Goal: Task Accomplishment & Management: Manage account settings

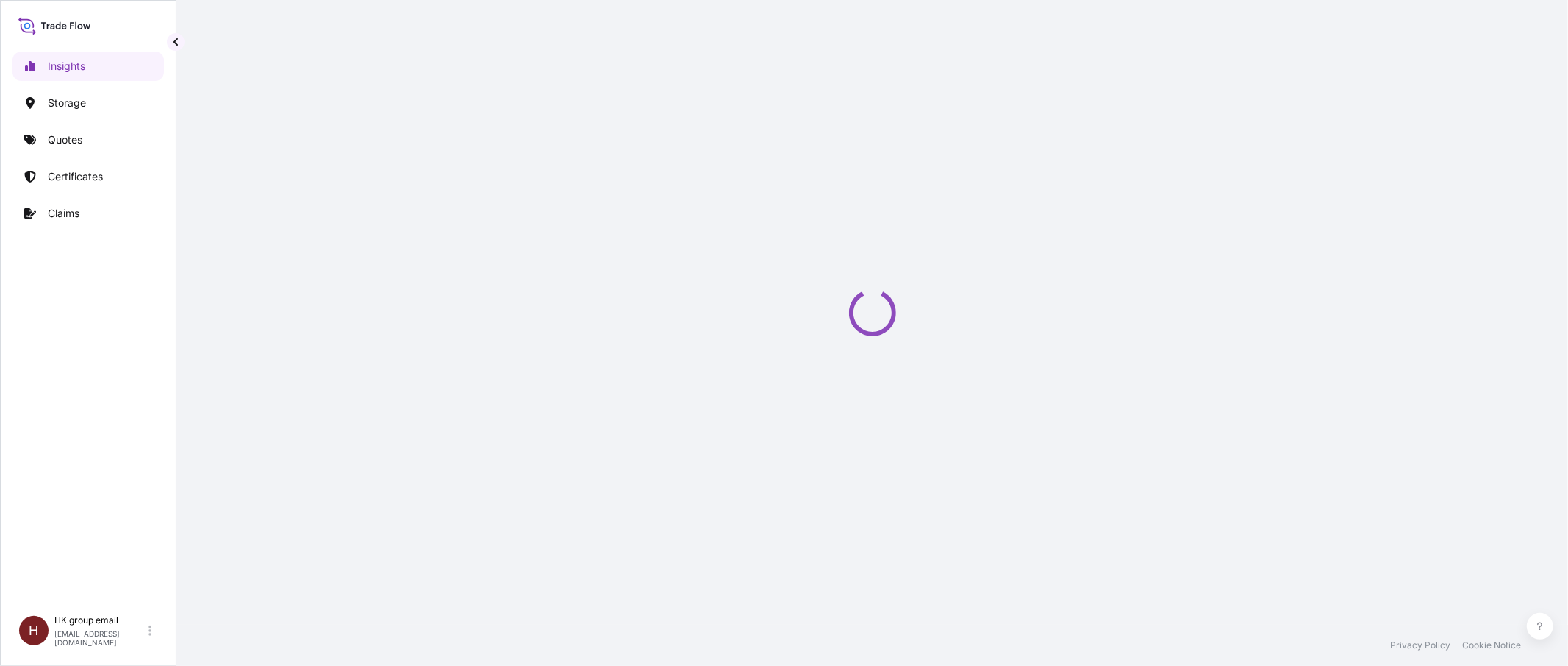
select select "2025"
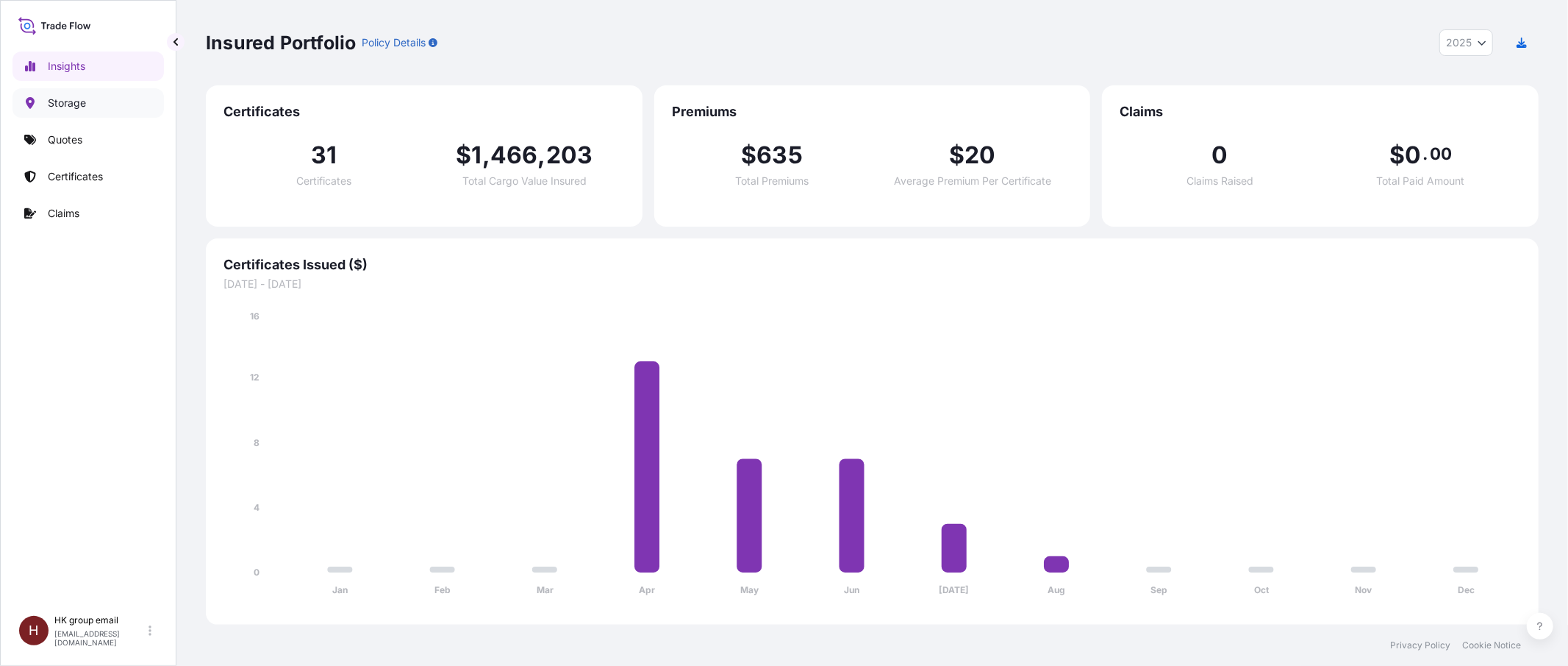
click at [86, 93] on link "Storage" at bounding box center [87, 103] width 151 height 30
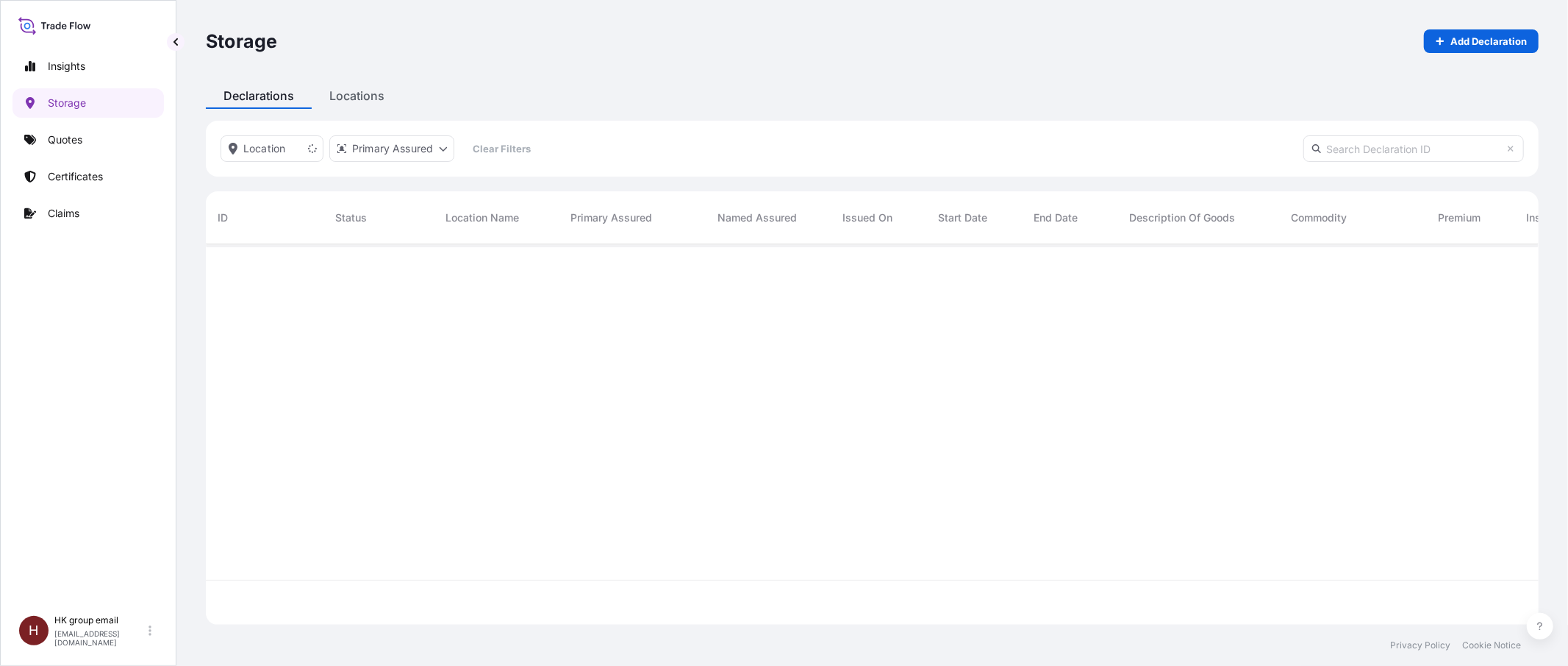
scroll to position [419, 1318]
click at [95, 67] on link "Insights" at bounding box center [87, 66] width 151 height 30
select select "2025"
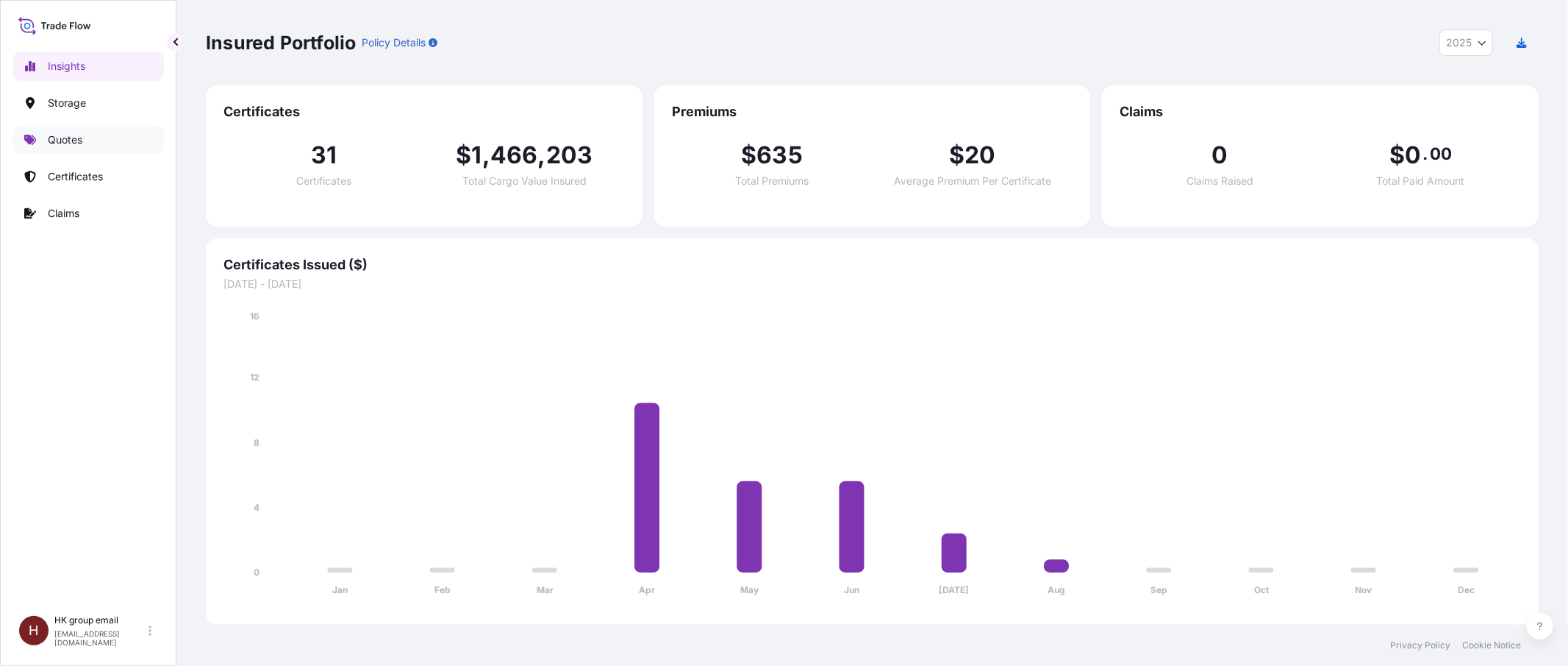
click at [91, 142] on link "Quotes" at bounding box center [87, 140] width 151 height 30
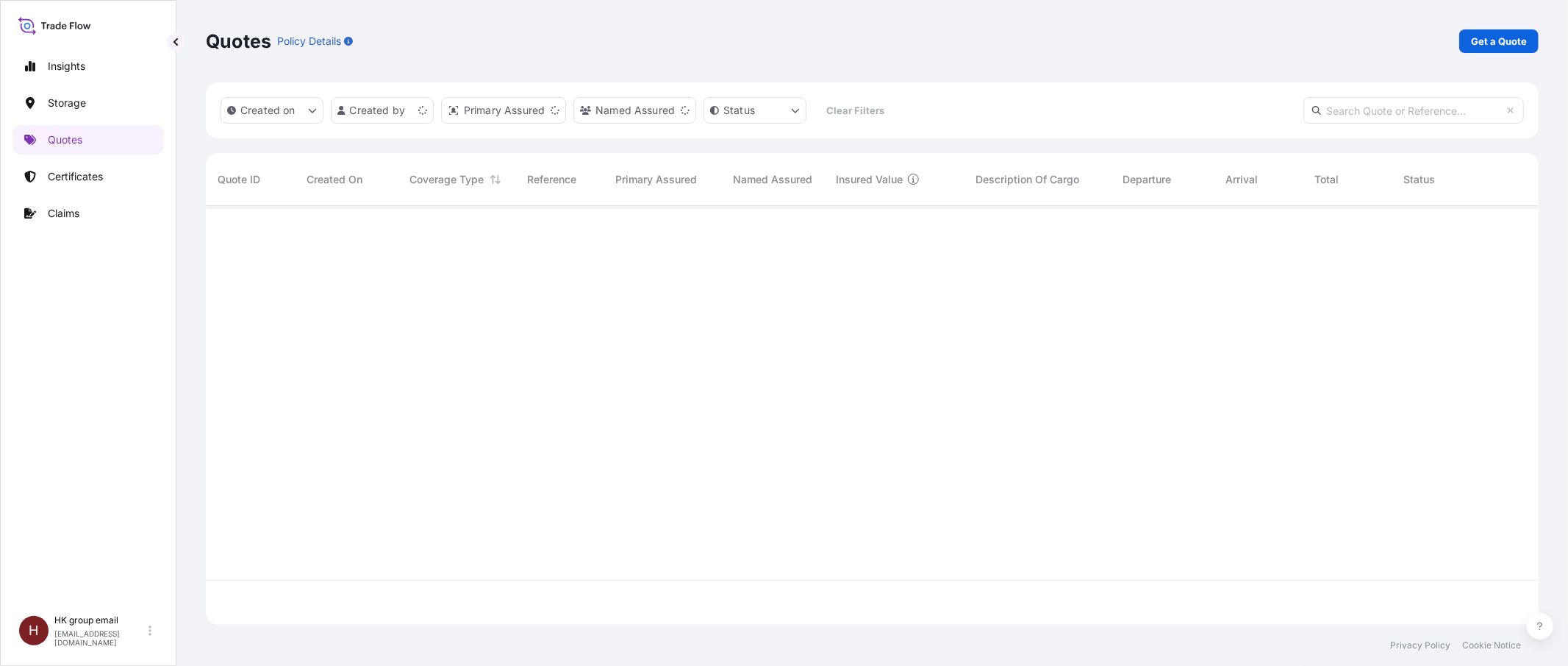
scroll to position [412, 1318]
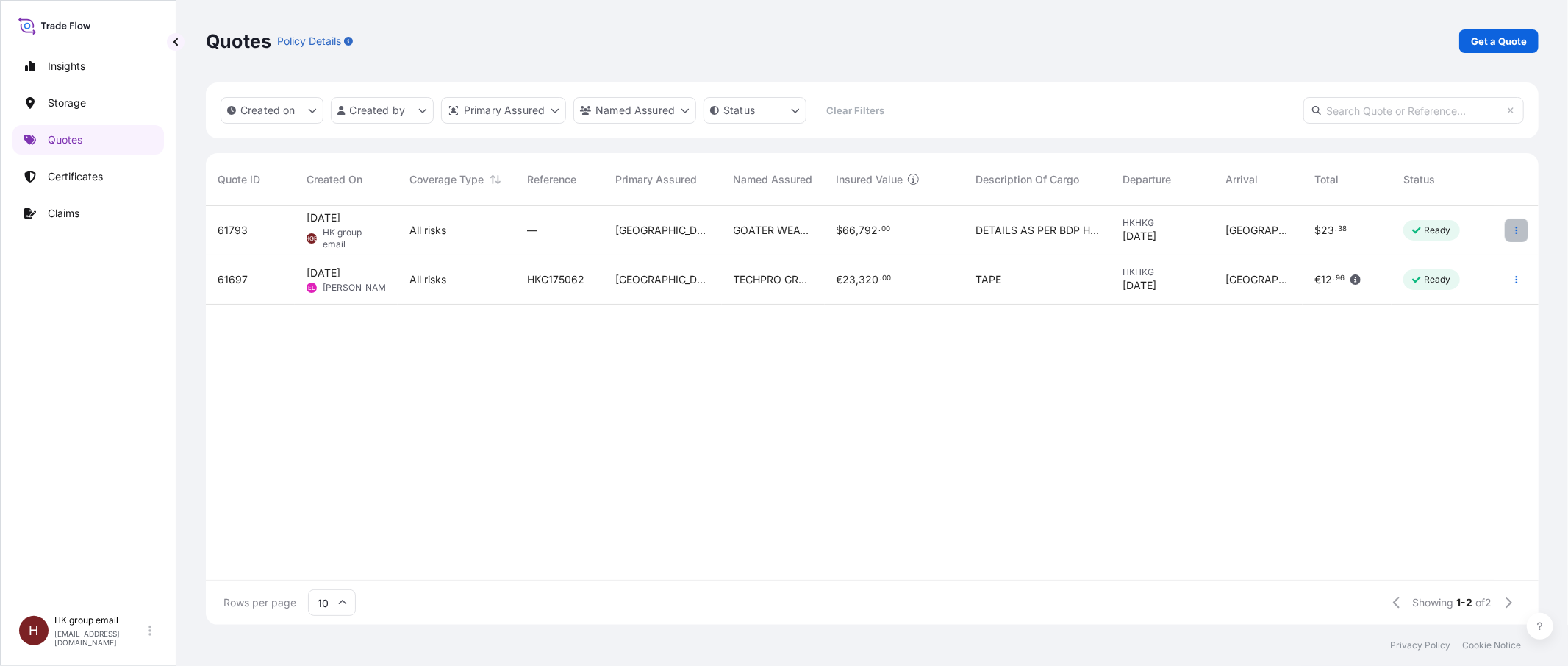
click at [1515, 231] on icon "button" at bounding box center [1516, 230] width 9 height 9
click at [1041, 230] on span "DETAILS AS PER BDP HOUSE BILL OF LADING : HK1005000643" at bounding box center [1038, 230] width 123 height 15
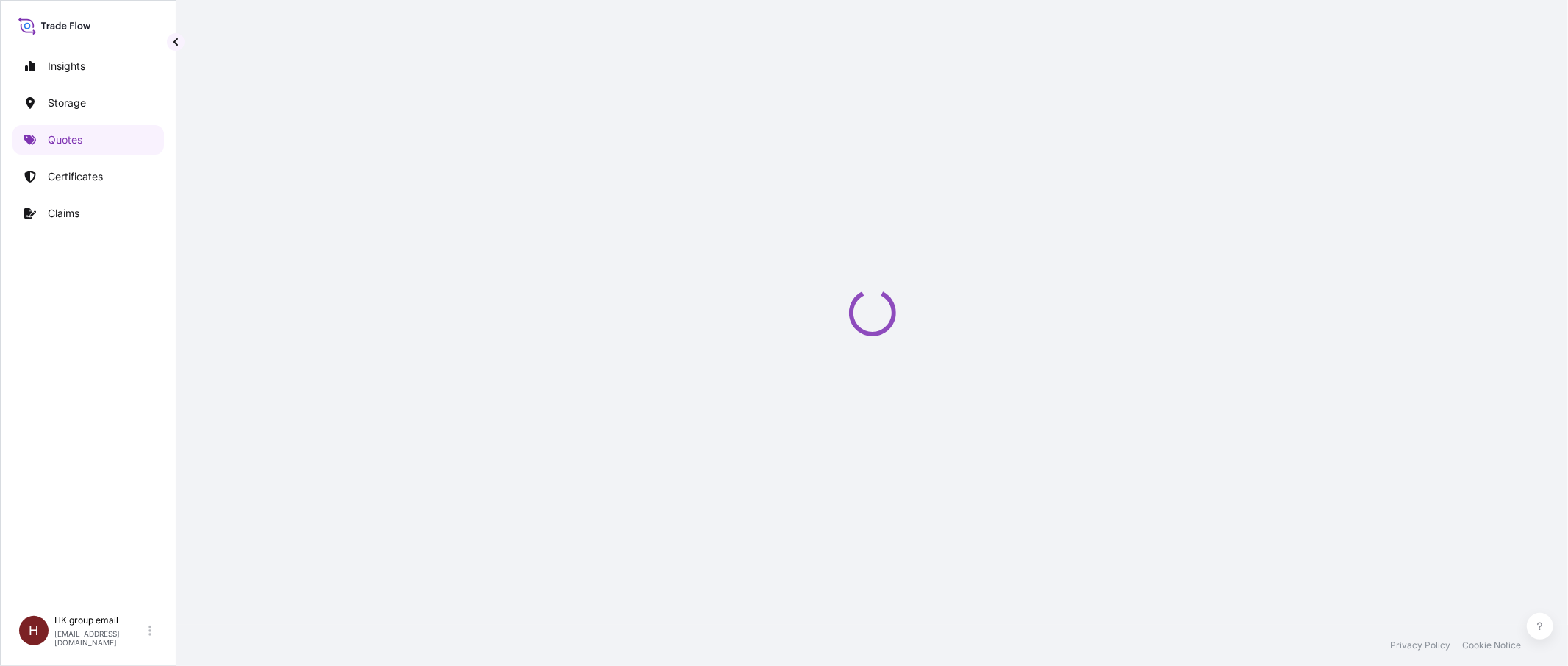
select select "Water"
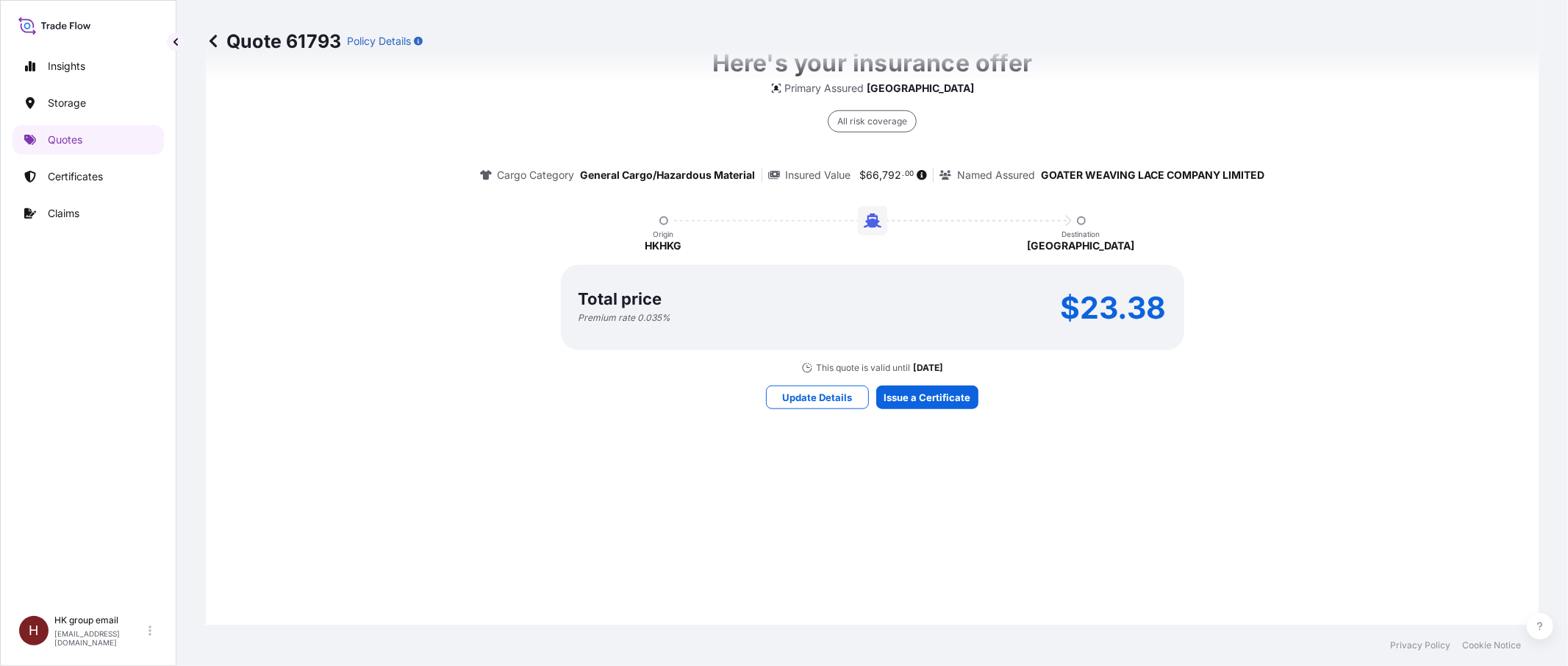
scroll to position [1099, 0]
click at [821, 395] on p "Update Details" at bounding box center [818, 396] width 70 height 15
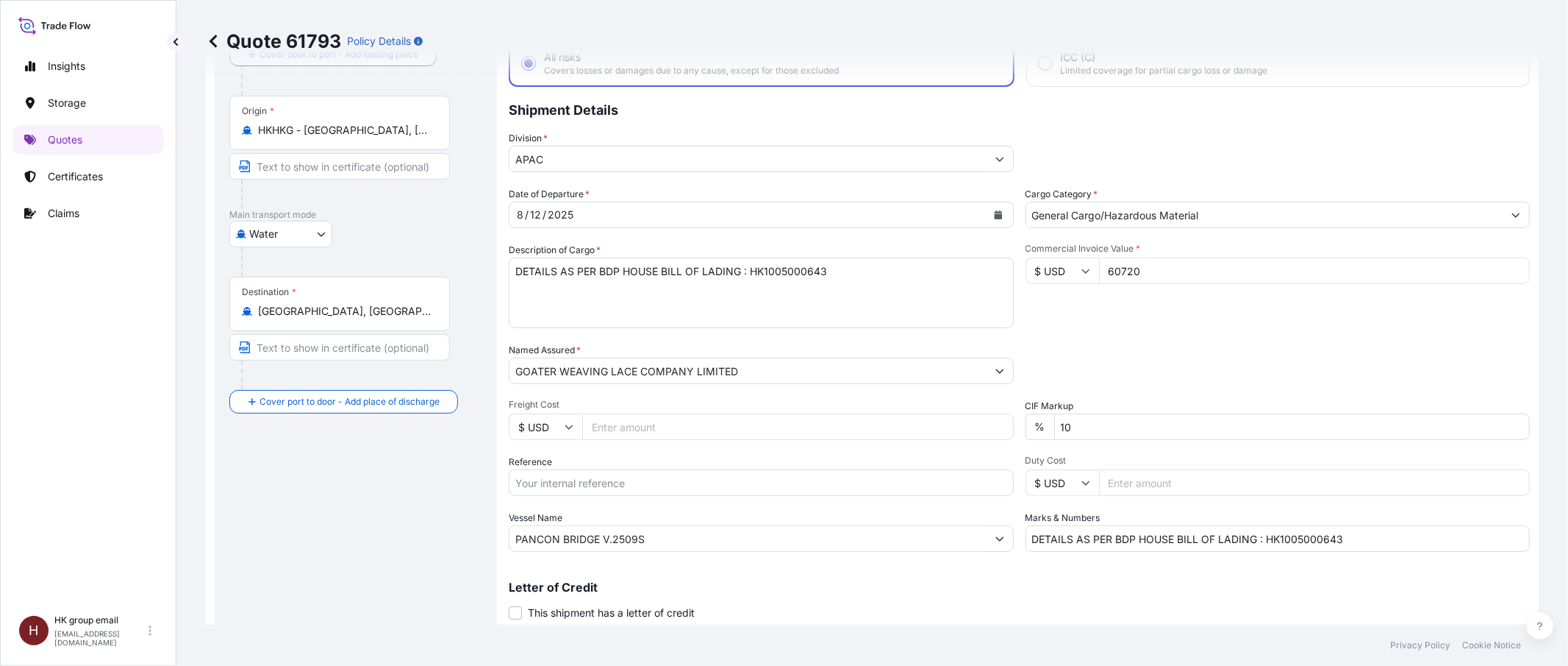
scroll to position [24, 0]
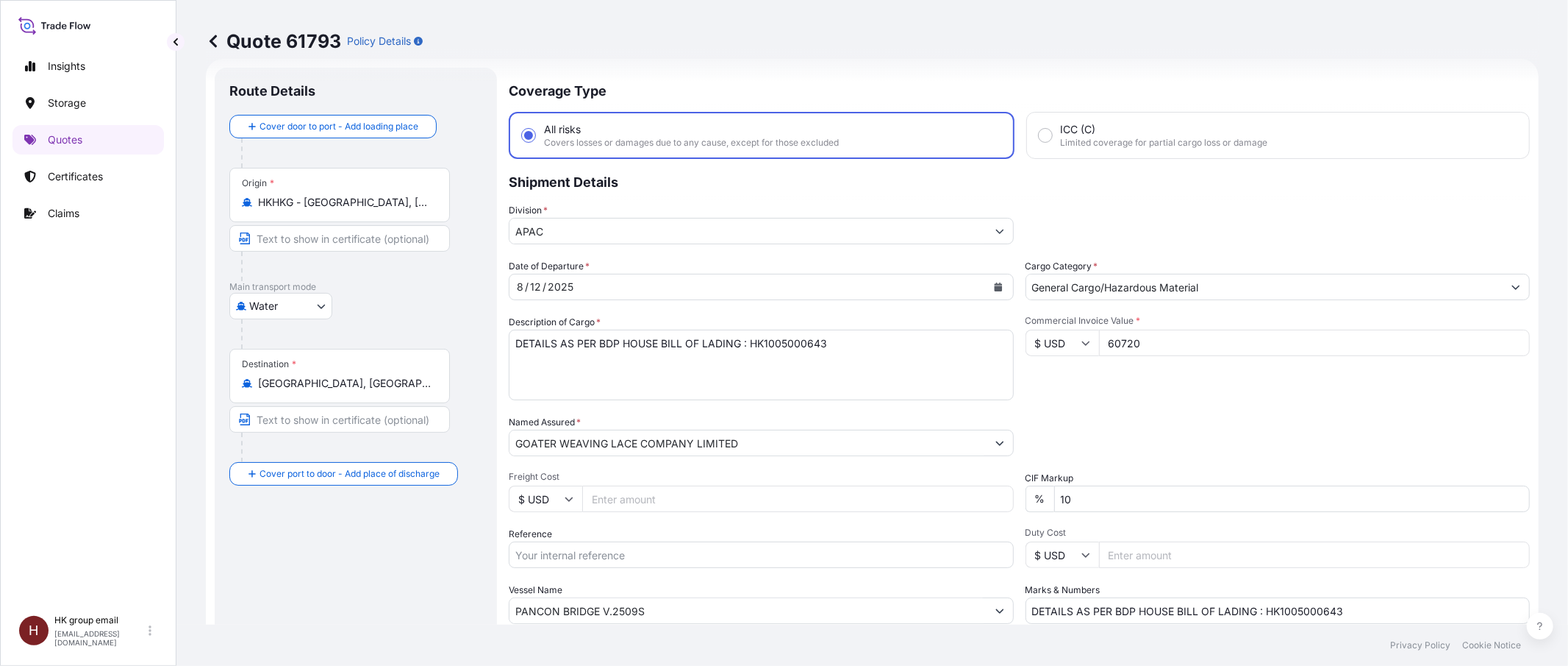
click at [987, 287] on button "Calendar" at bounding box center [998, 287] width 24 height 24
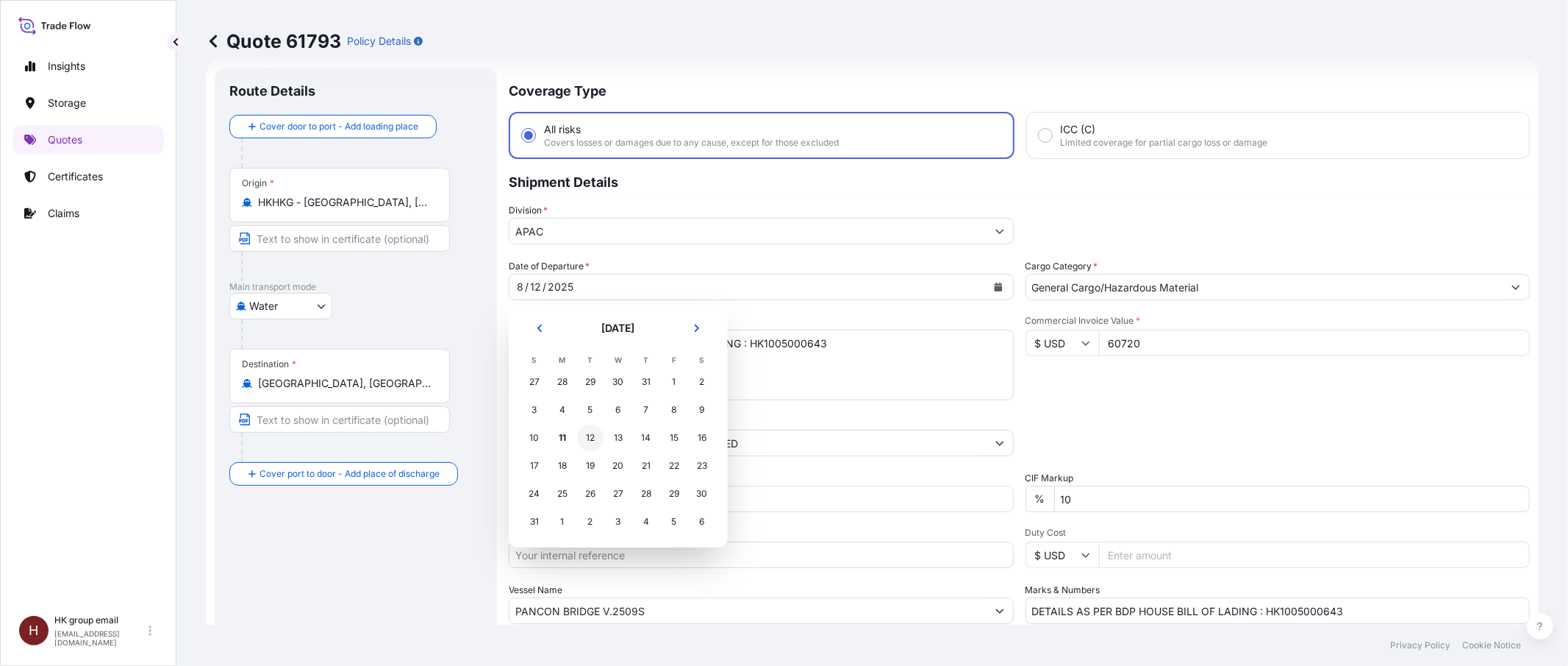
click at [583, 439] on div "12" at bounding box center [591, 438] width 26 height 26
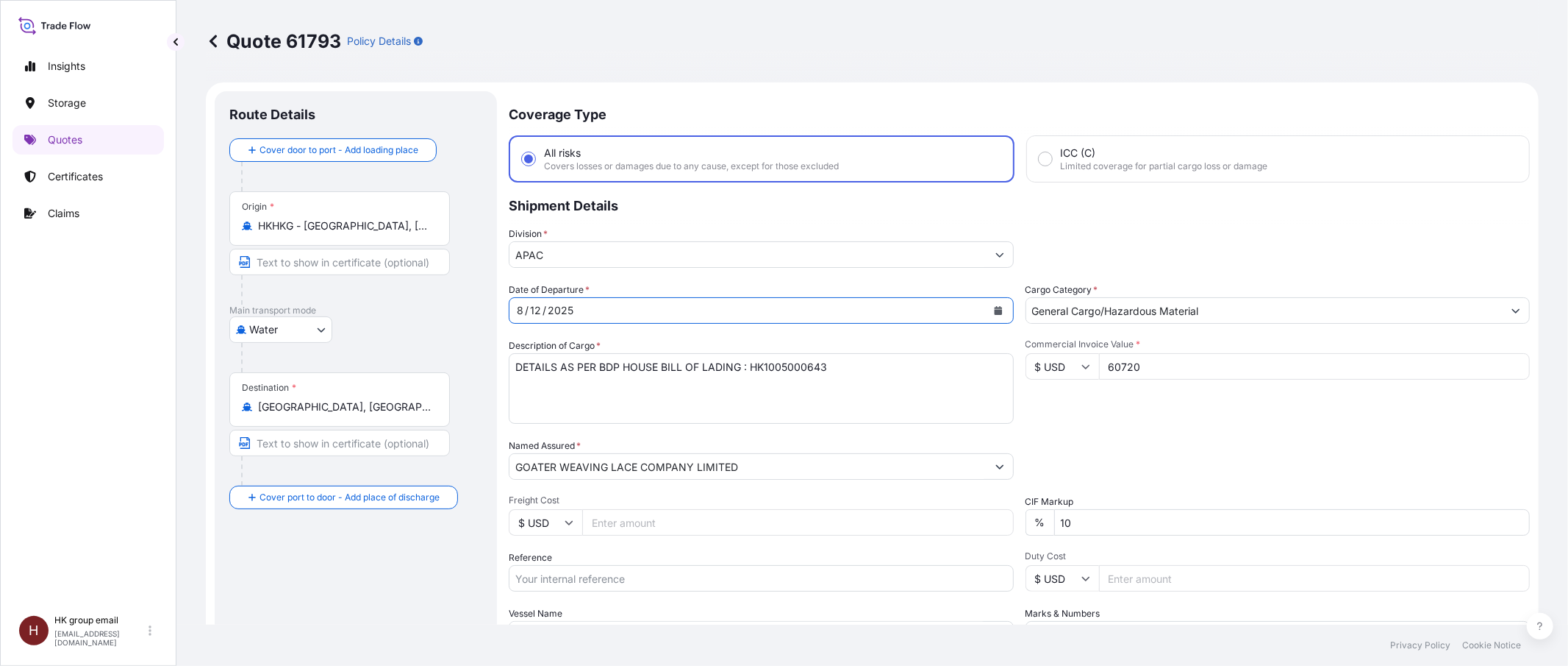
scroll to position [98, 0]
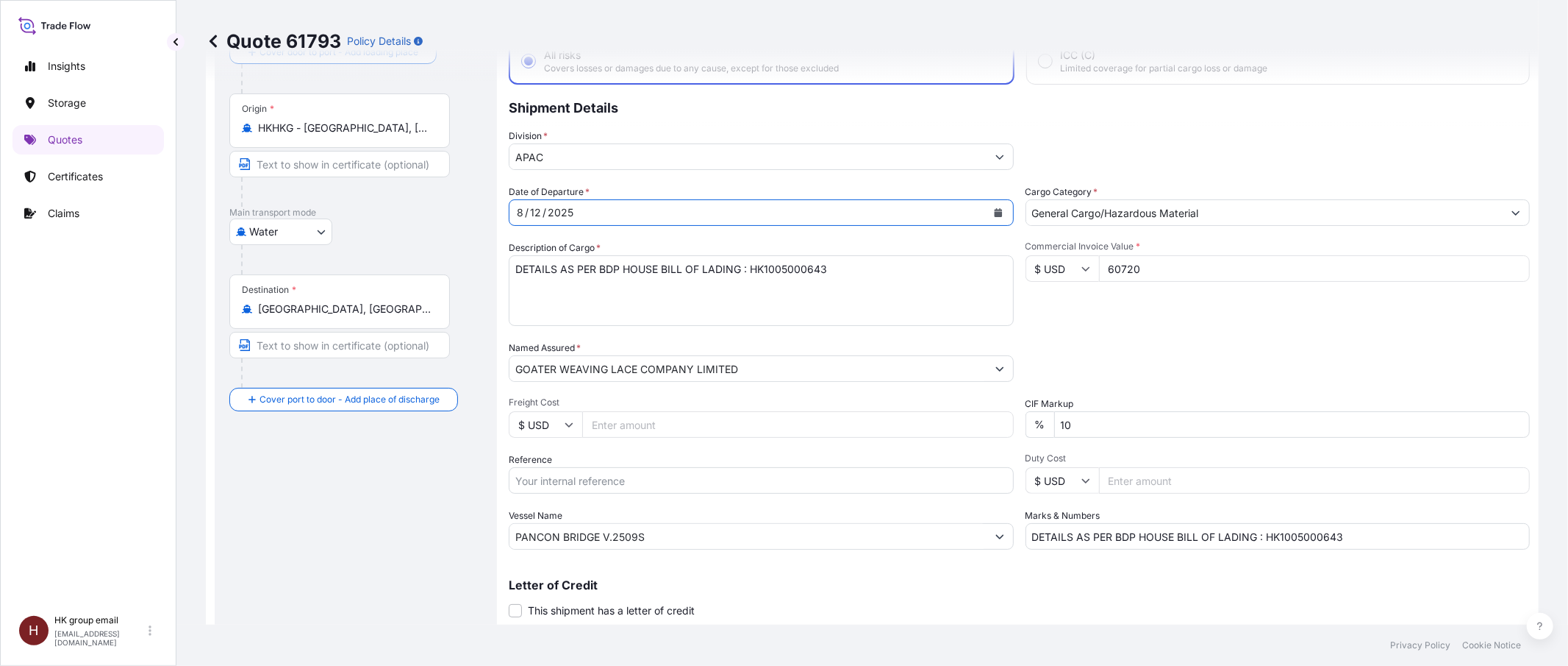
click at [998, 207] on button "Calendar" at bounding box center [998, 212] width 24 height 24
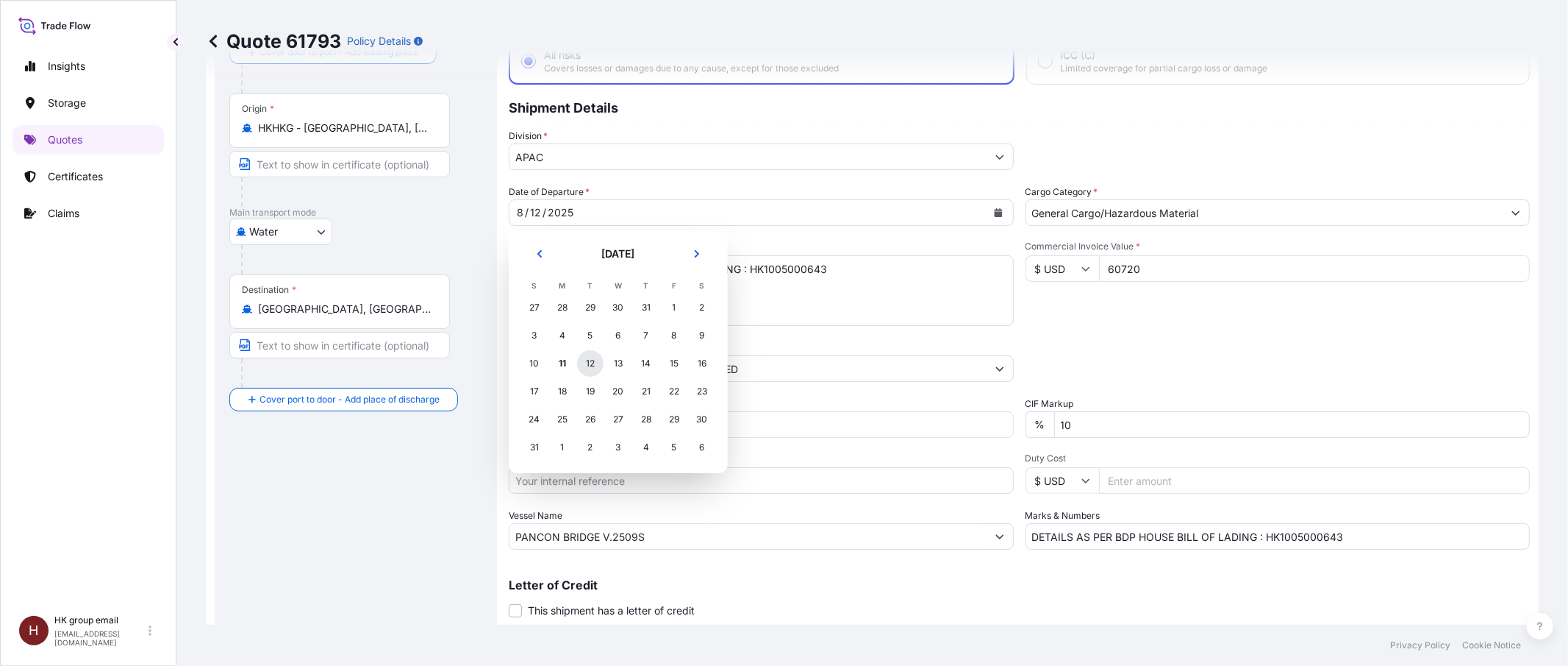
click at [585, 364] on div "12" at bounding box center [591, 364] width 26 height 26
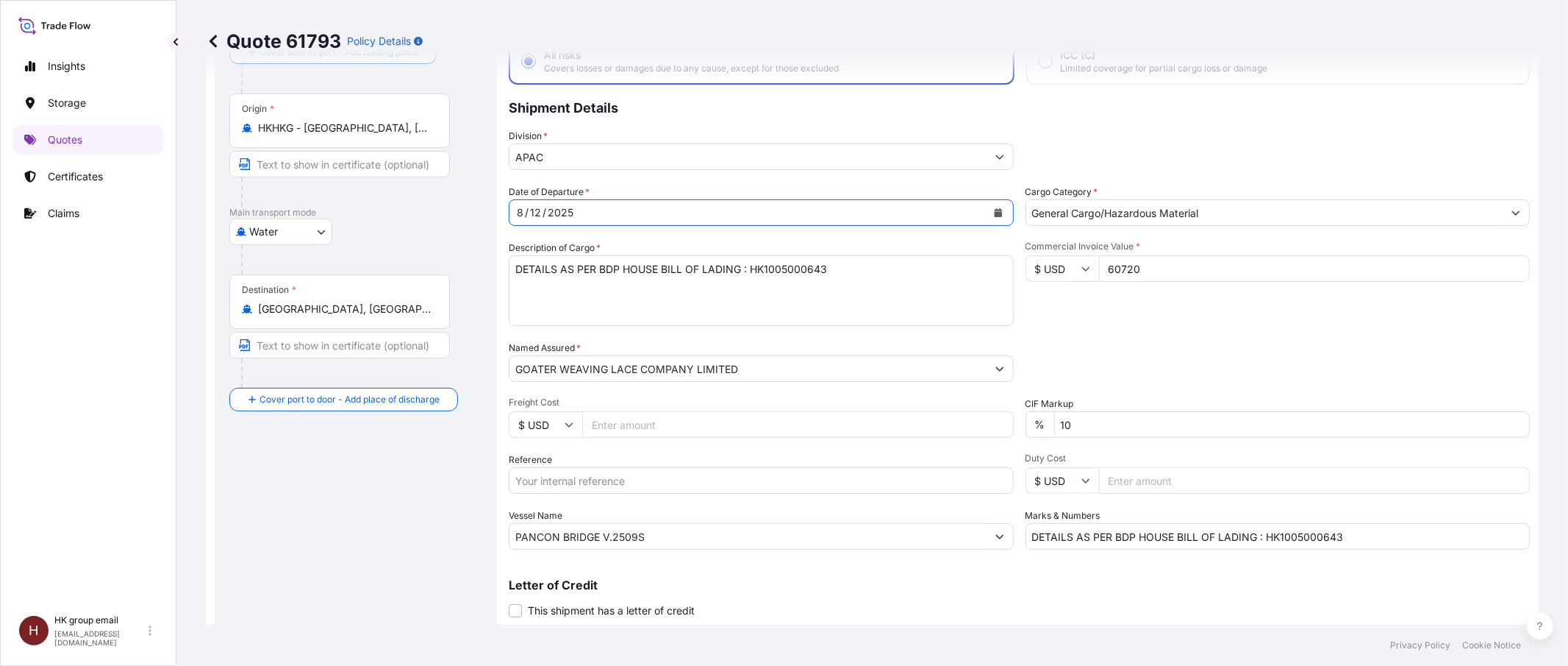
click at [995, 215] on button "Calendar" at bounding box center [998, 212] width 24 height 24
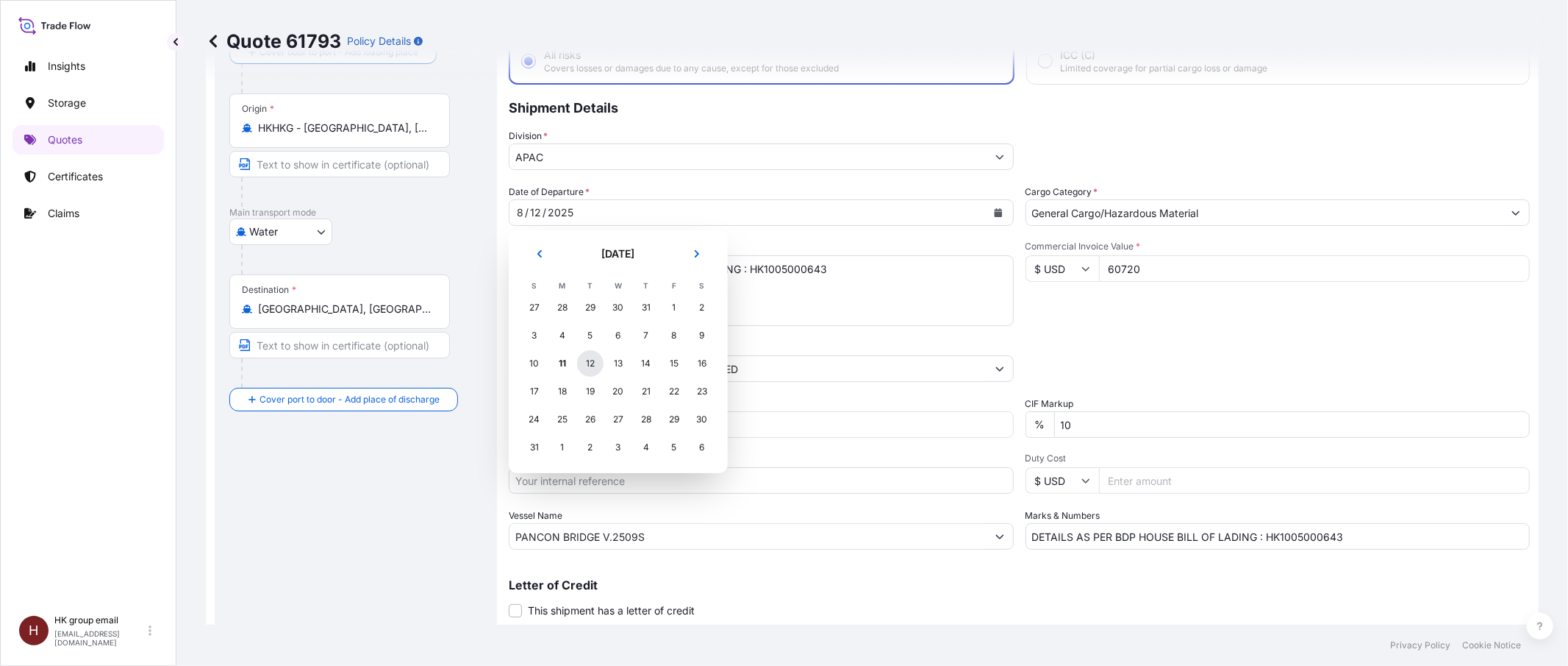
click at [587, 360] on div "12" at bounding box center [591, 364] width 26 height 26
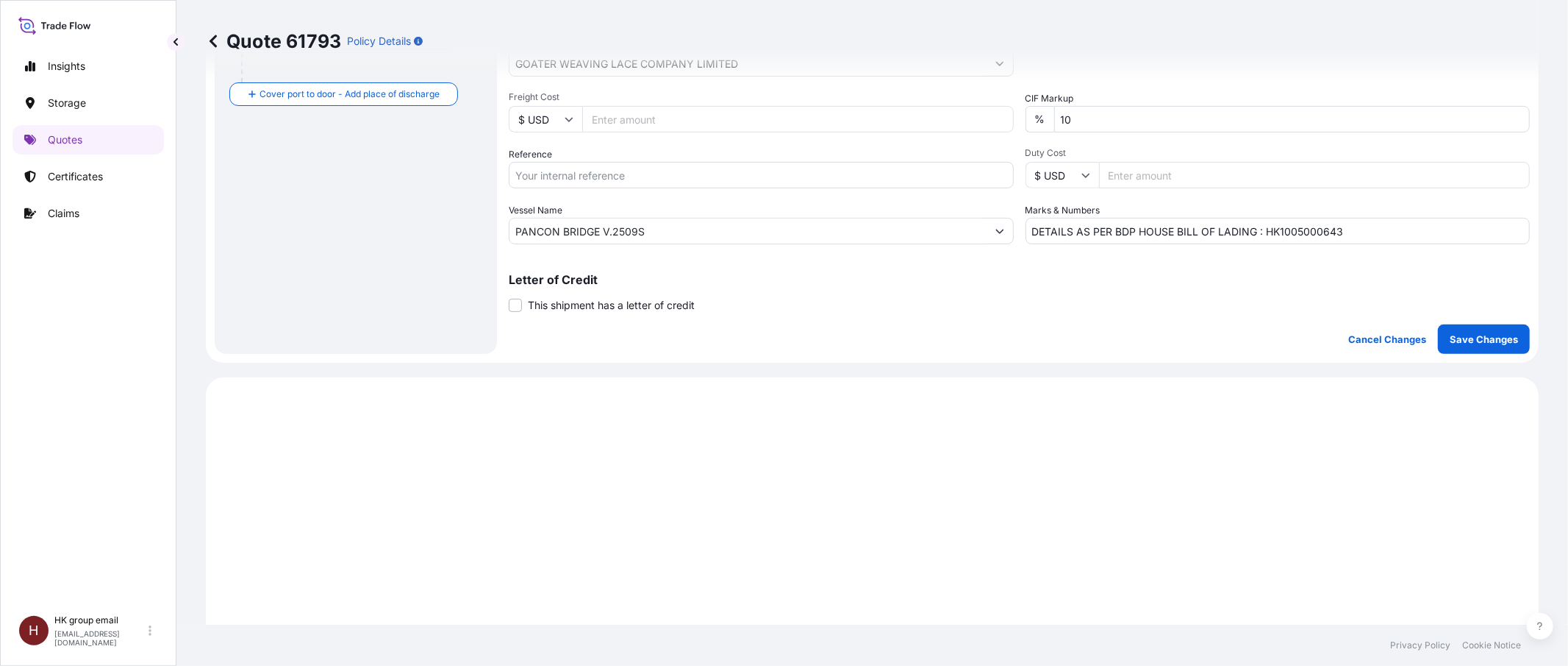
scroll to position [392, 0]
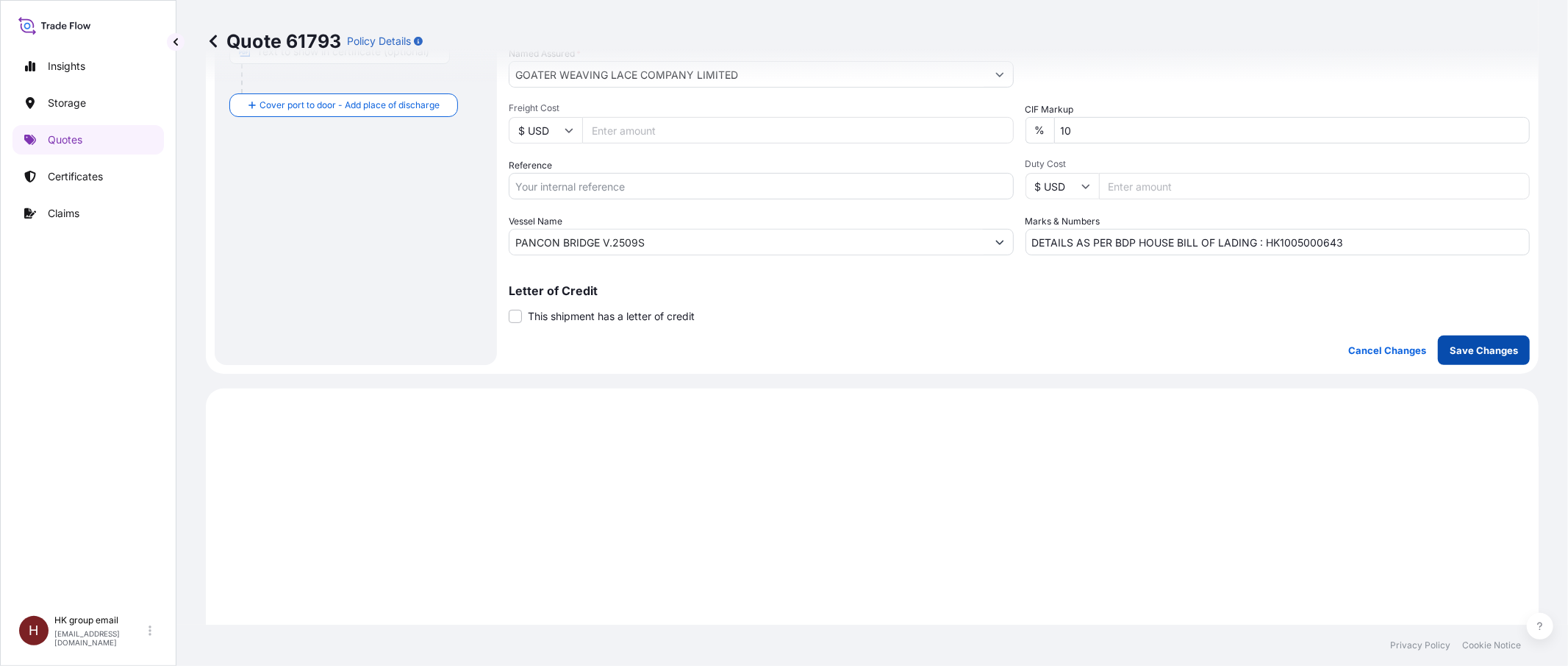
click at [1491, 356] on p "Save Changes" at bounding box center [1484, 350] width 68 height 15
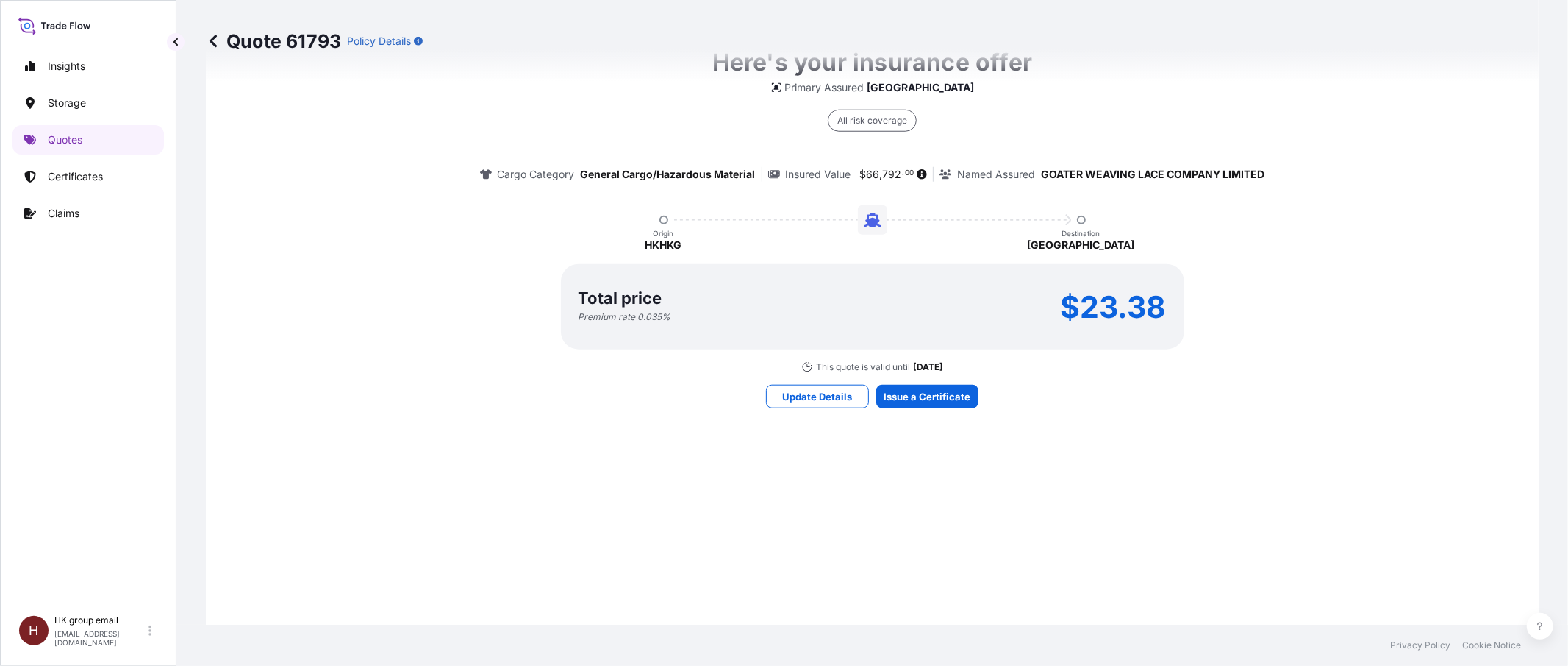
select select "Water"
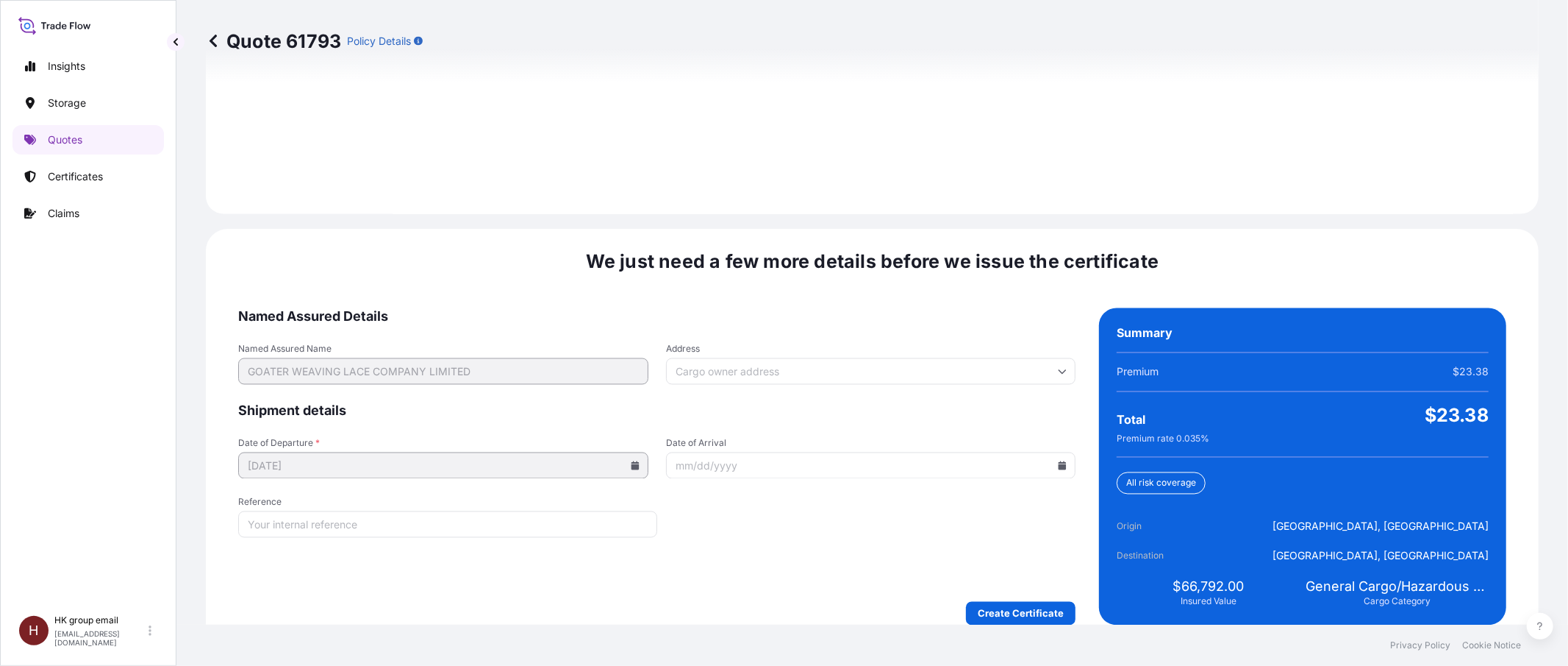
scroll to position [2108, 0]
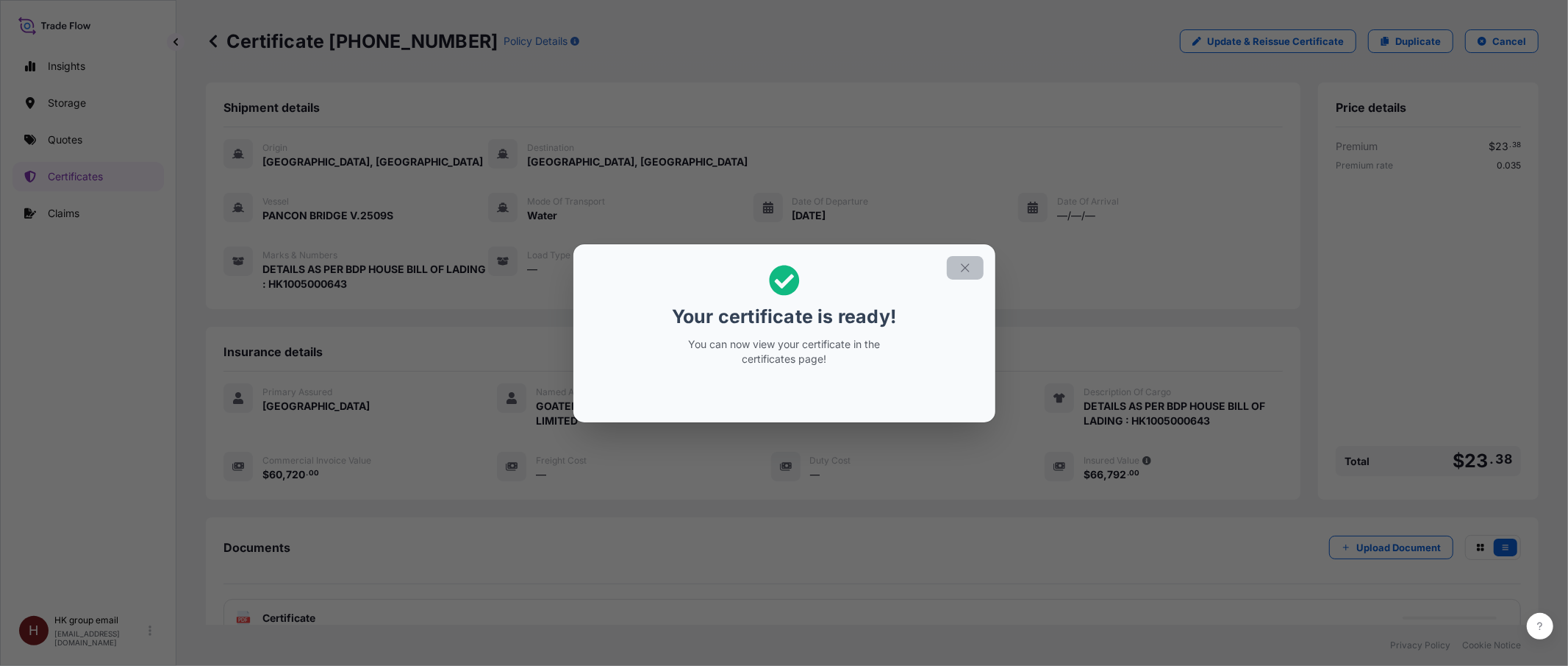
click at [966, 267] on icon "button" at bounding box center [965, 267] width 13 height 13
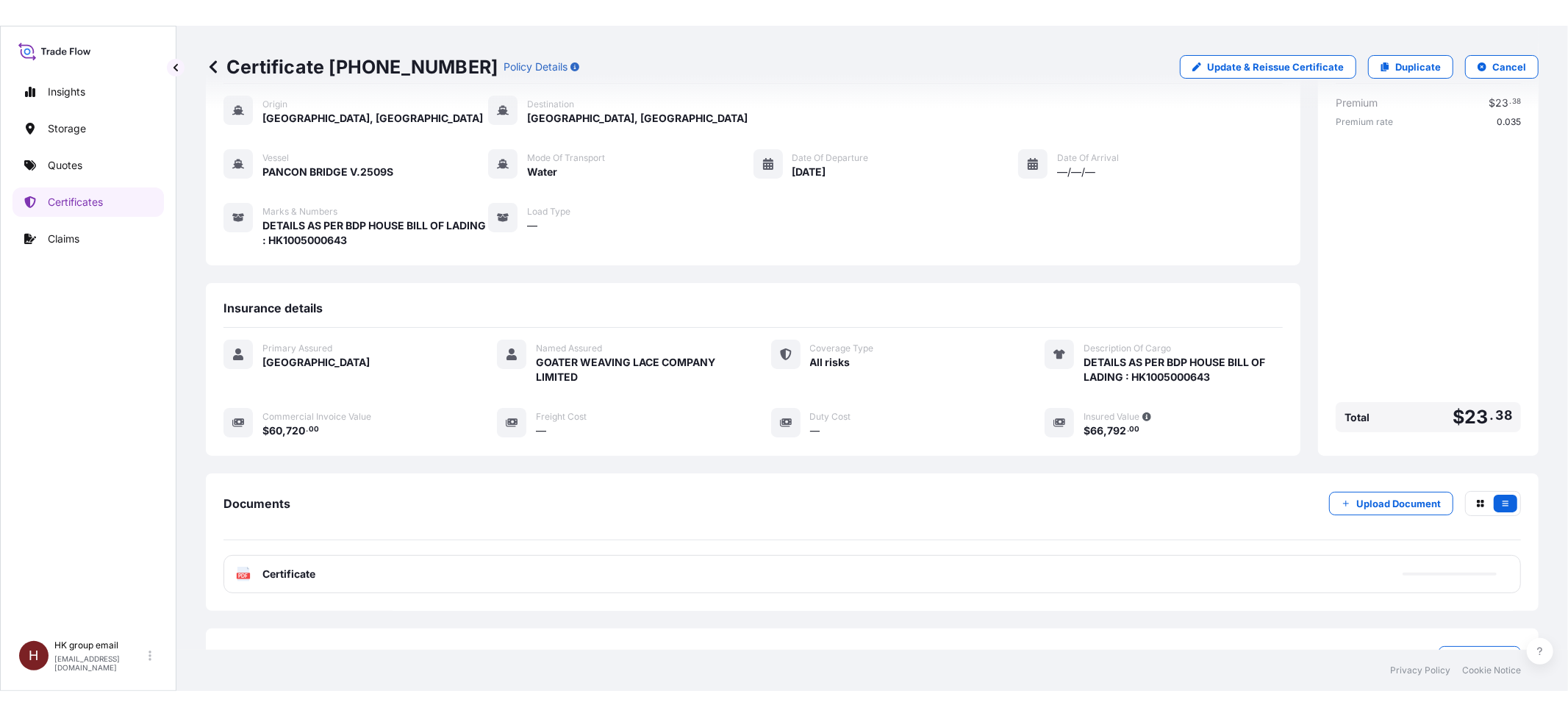
scroll to position [124, 0]
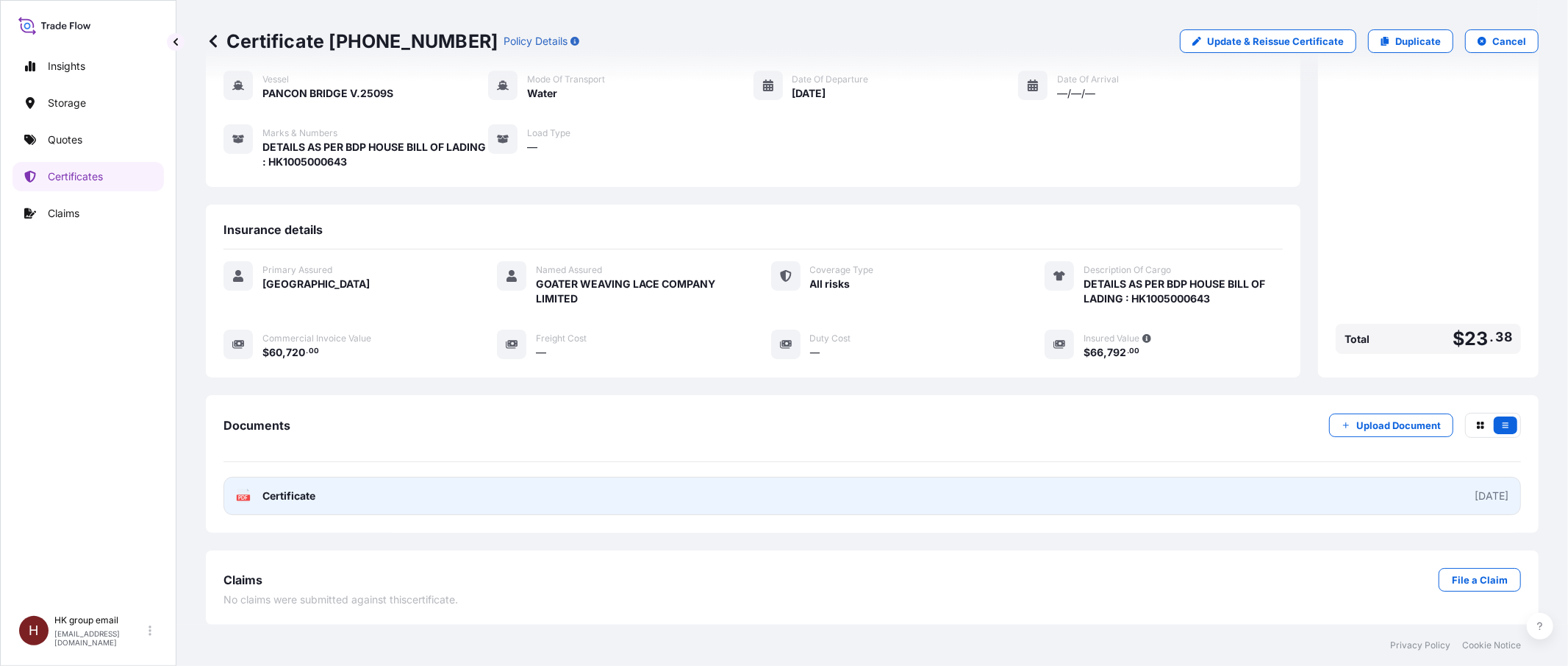
click at [1282, 493] on link "PDF Certificate [DATE]" at bounding box center [873, 496] width 1298 height 38
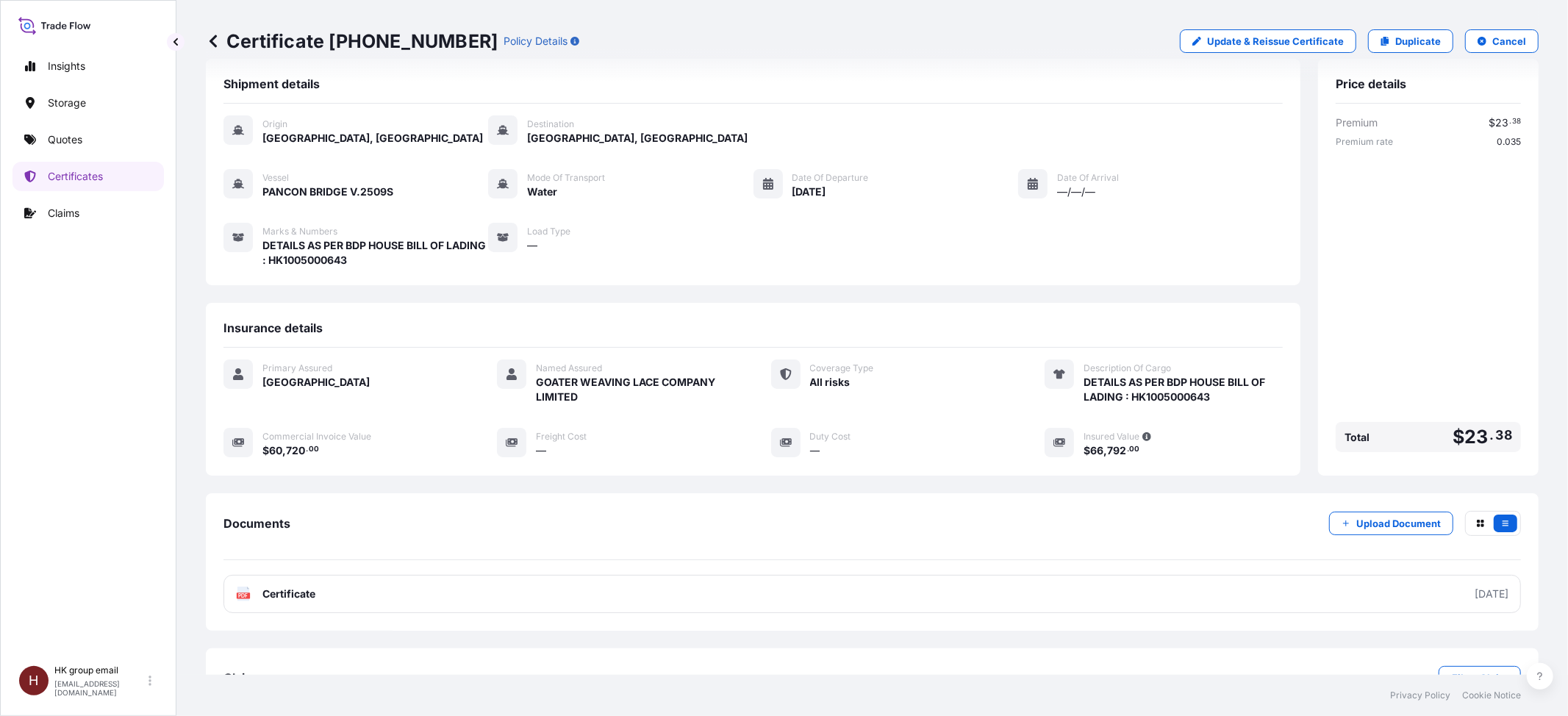
scroll to position [0, 0]
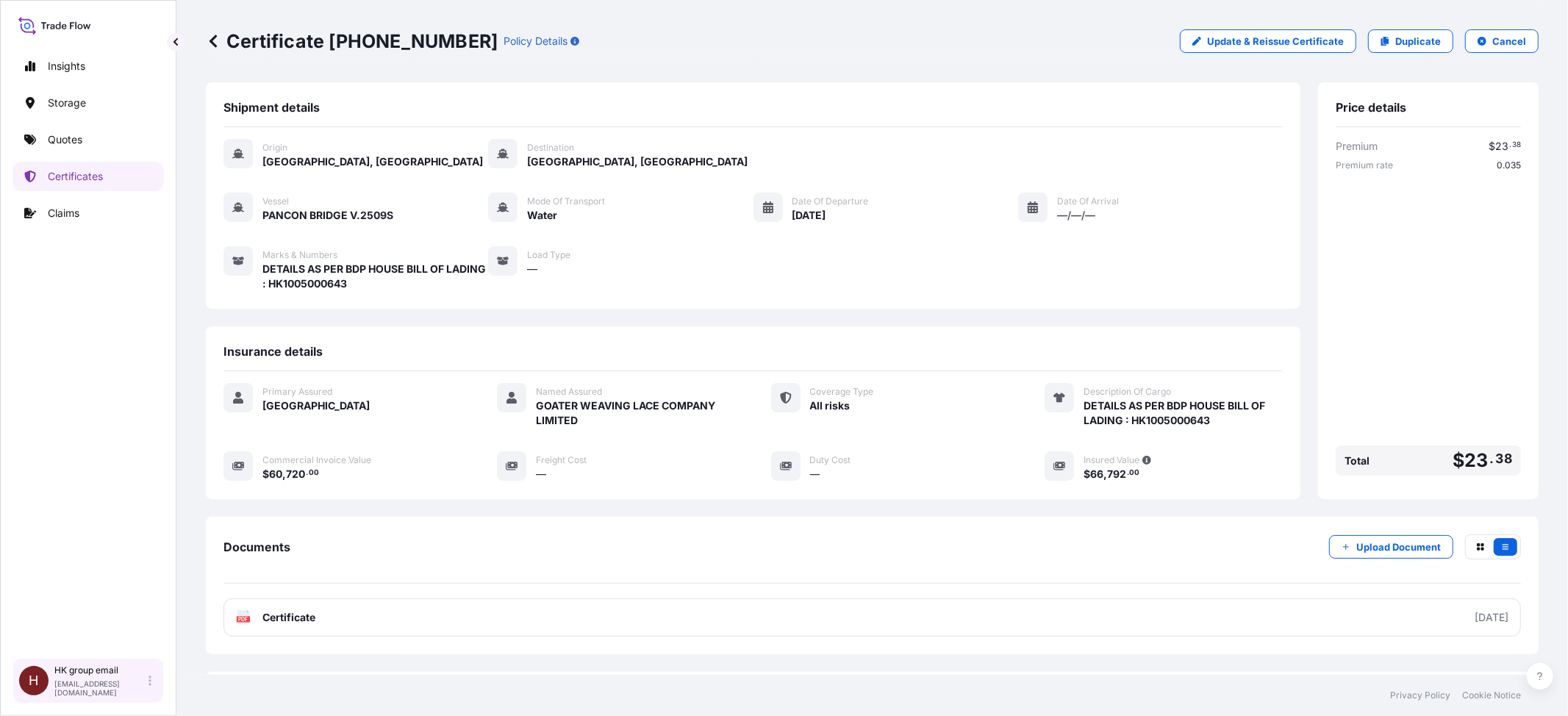
click at [67, 664] on p "HK group email" at bounding box center [100, 670] width 91 height 11
